Goal: Information Seeking & Learning: Learn about a topic

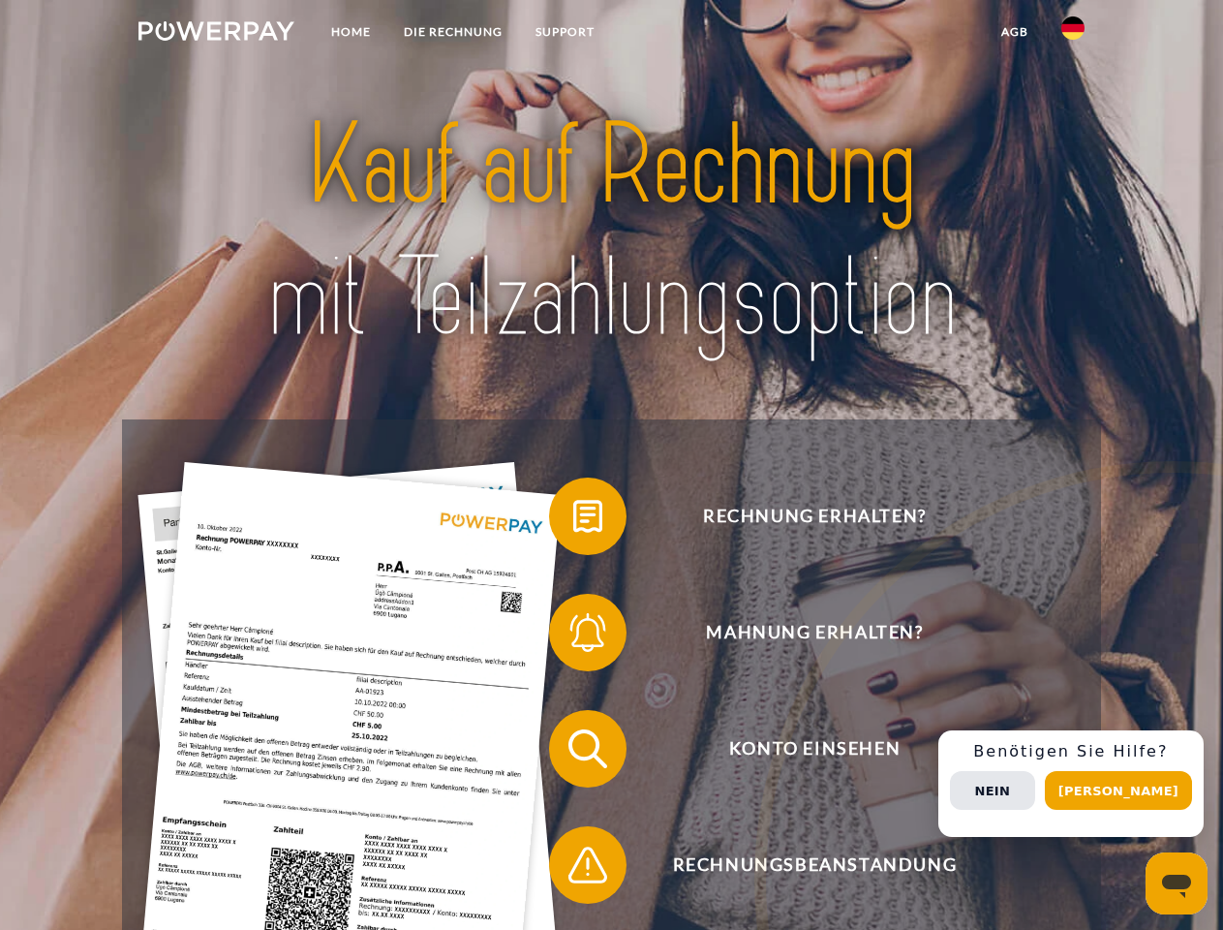
click at [216, 34] on img at bounding box center [216, 30] width 156 height 19
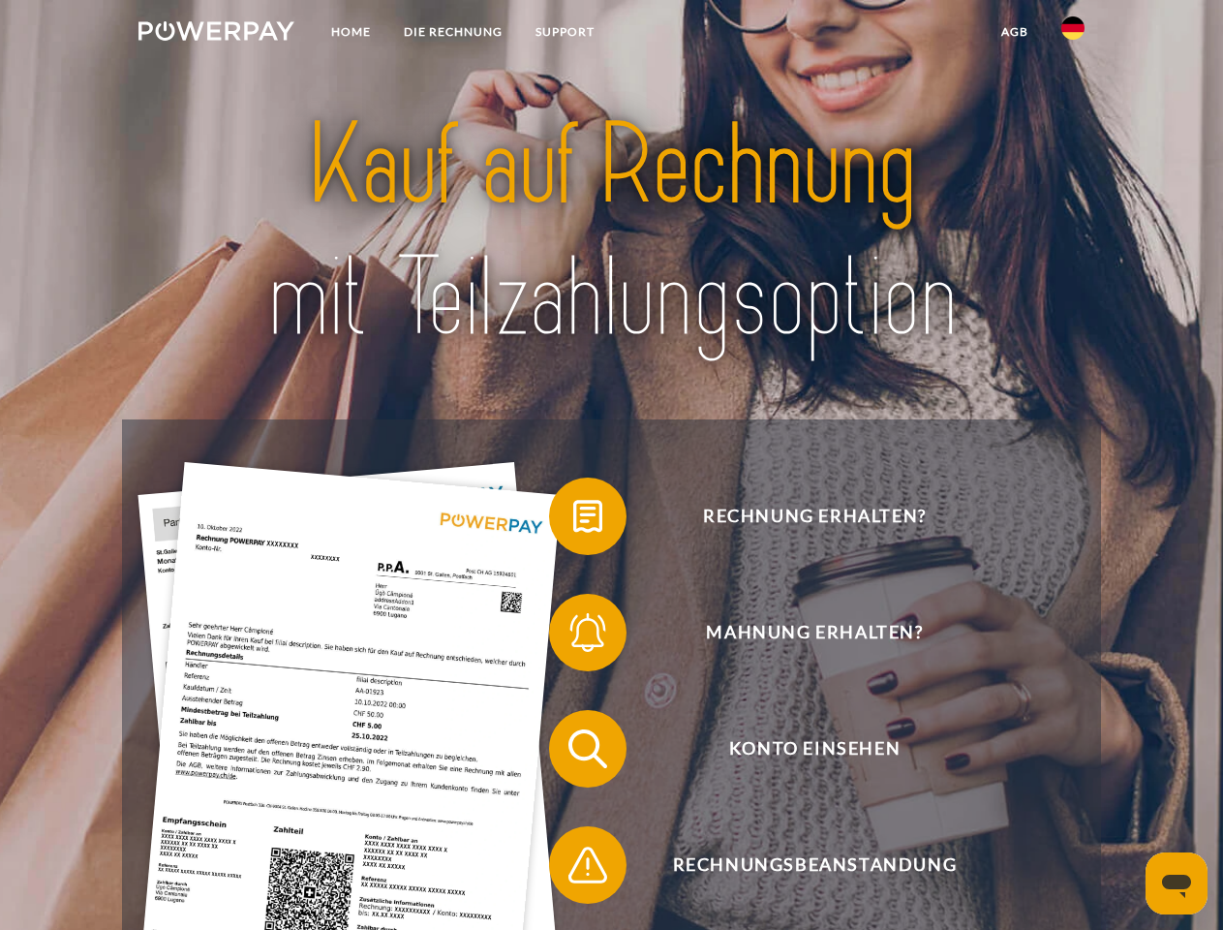
click at [1073, 34] on img at bounding box center [1072, 27] width 23 height 23
click at [1014, 32] on link "agb" at bounding box center [1015, 32] width 60 height 35
click at [573, 520] on span at bounding box center [558, 516] width 97 height 97
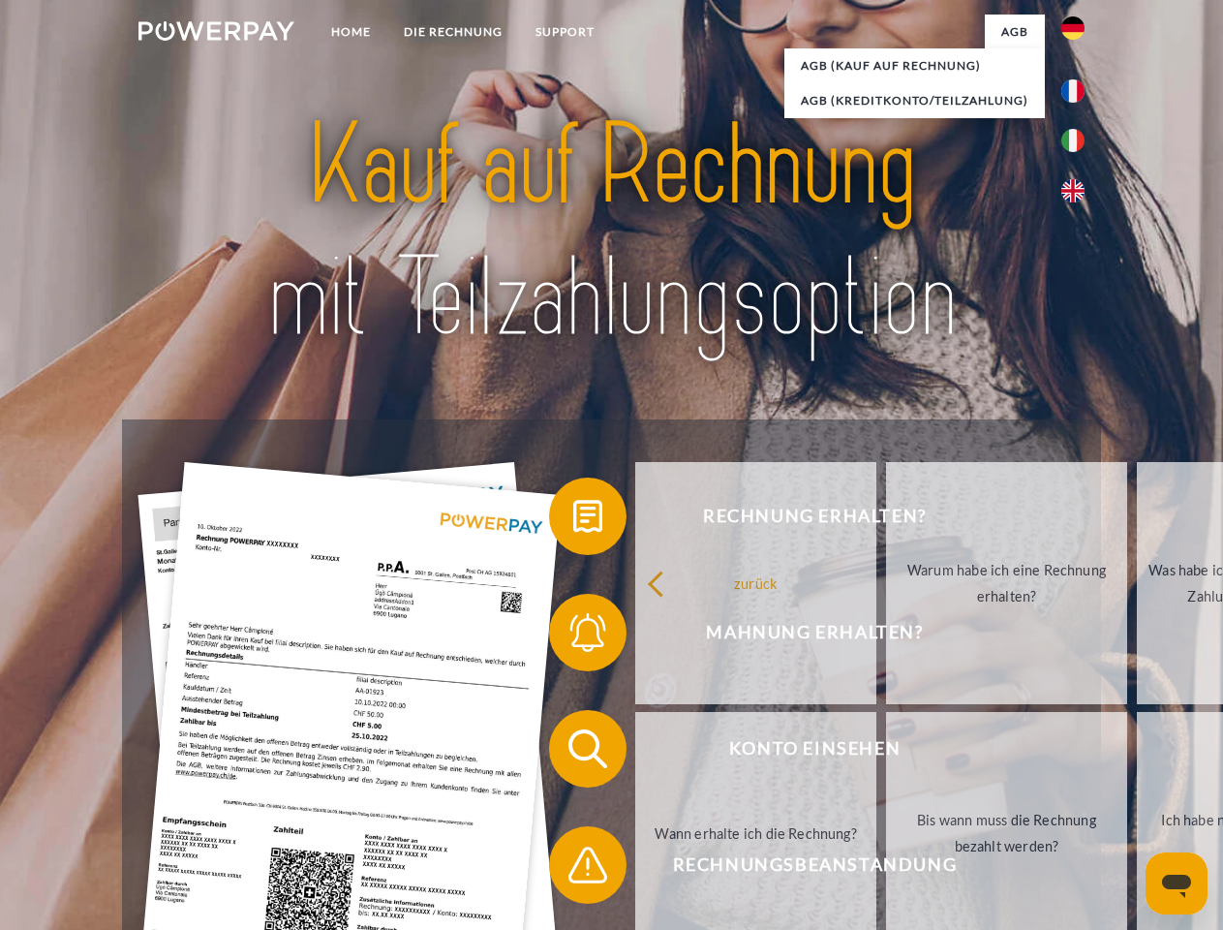
click at [886, 636] on link "Warum habe ich eine Rechnung erhalten?" at bounding box center [1006, 583] width 241 height 242
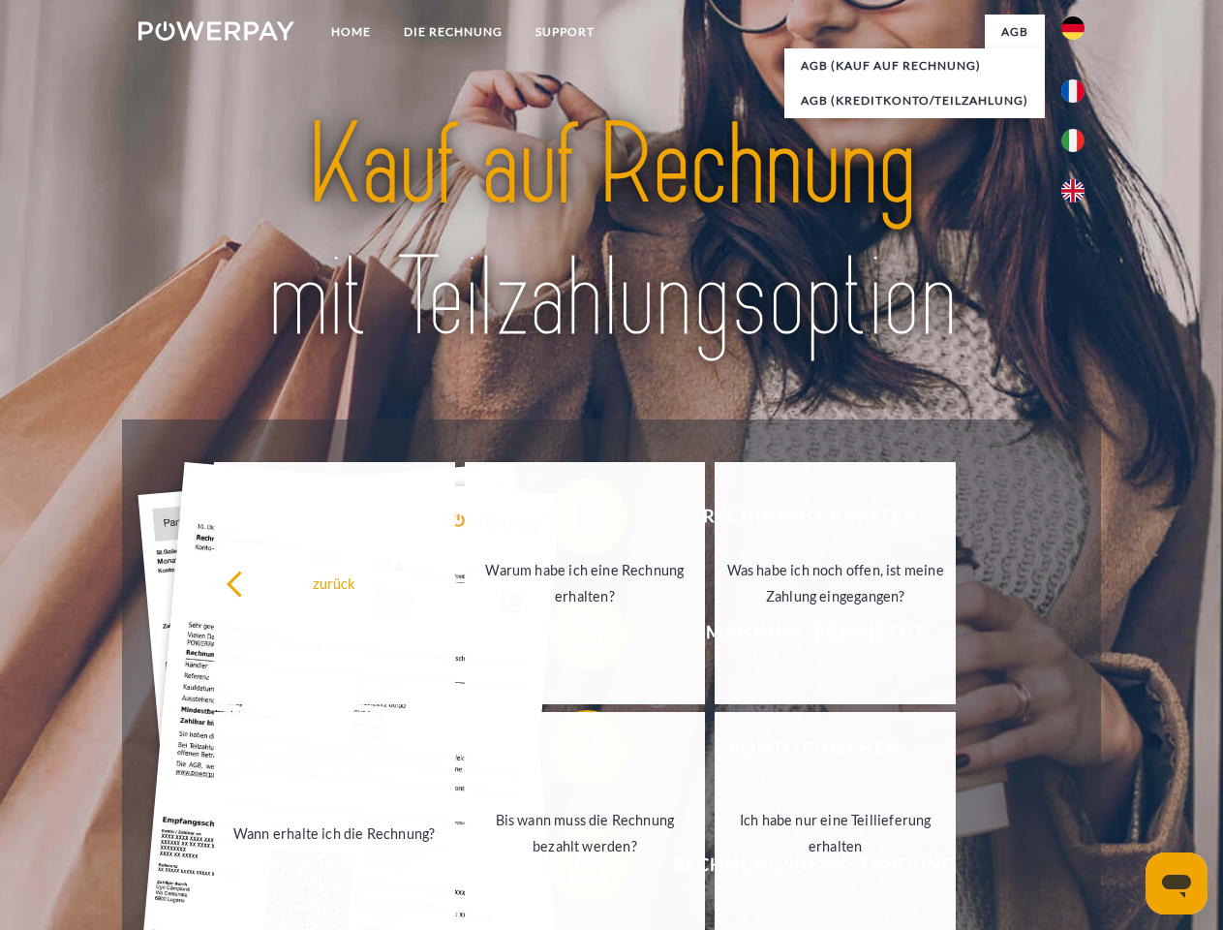
click at [715, 753] on link "Ich habe nur eine Teillieferung erhalten" at bounding box center [835, 833] width 241 height 242
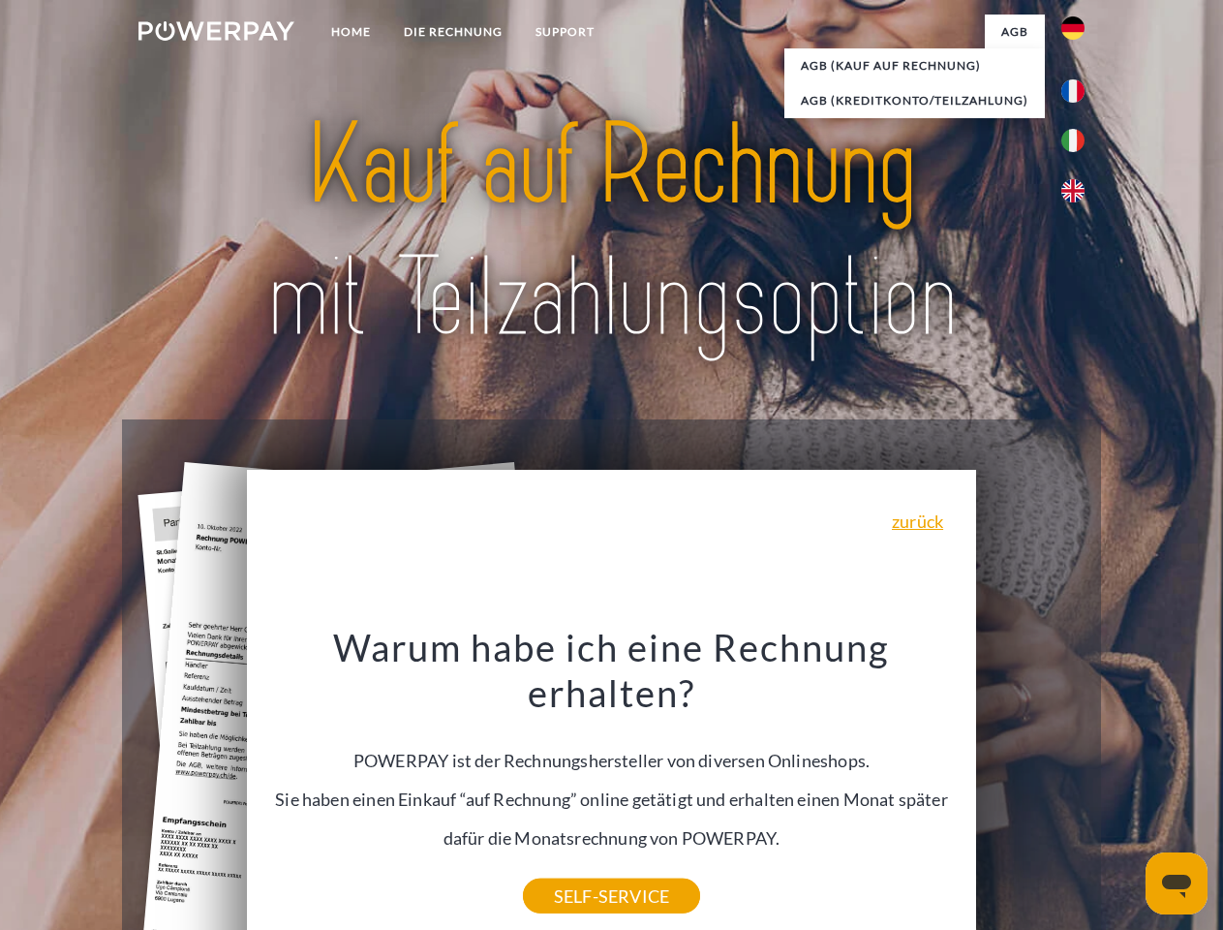
click at [573, 869] on div "Warum habe ich eine Rechnung erhalten? POWERPAY ist der Rechnungshersteller von…" at bounding box center [612, 760] width 707 height 272
click at [1078, 783] on div "Rechnung erhalten? Mahnung erhalten? Konto einsehen" at bounding box center [611, 806] width 978 height 775
click at [1030, 787] on span "Konto einsehen" at bounding box center [814, 748] width 475 height 77
click at [1125, 790] on header "Home DIE RECHNUNG SUPPORT" at bounding box center [611, 668] width 1223 height 1337
